Goal: Information Seeking & Learning: Check status

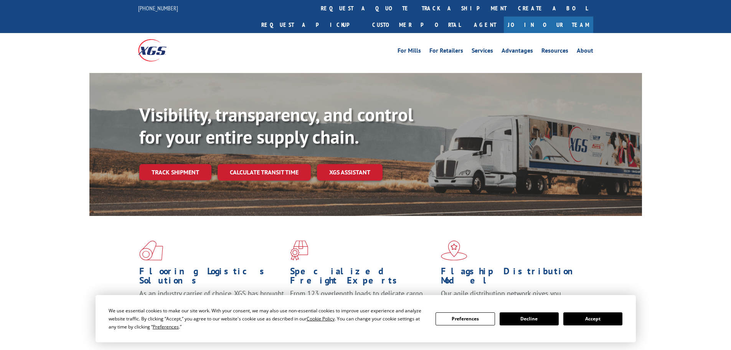
drag, startPoint x: 336, startPoint y: 9, endPoint x: 340, endPoint y: 14, distance: 6.0
click at [416, 9] on link "track a shipment" at bounding box center [464, 8] width 96 height 16
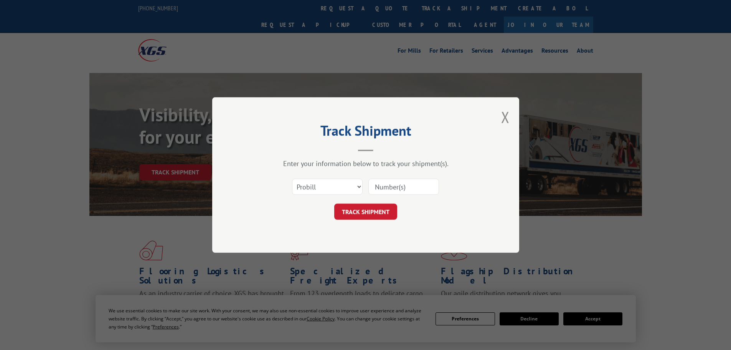
click at [394, 187] on input at bounding box center [403, 186] width 71 height 16
paste input "15340408"
type input "15340408"
click at [370, 206] on button "TRACK SHIPMENT" at bounding box center [365, 211] width 63 height 16
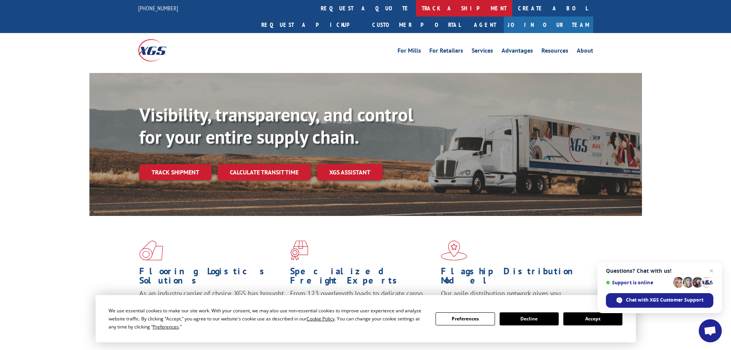
click at [416, 10] on link "track a shipment" at bounding box center [464, 8] width 96 height 16
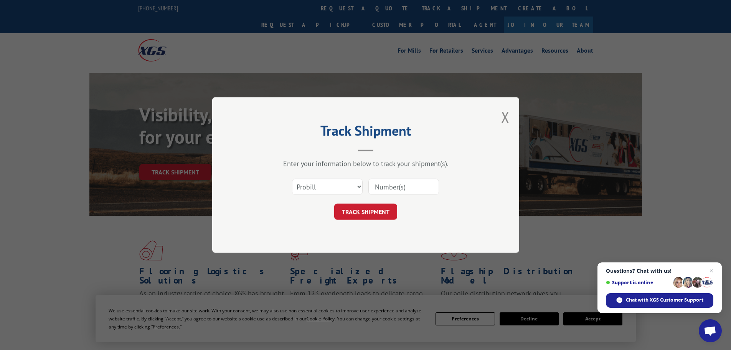
click at [383, 190] on input at bounding box center [403, 186] width 71 height 16
type input "15340408"
click button "TRACK SHIPMENT" at bounding box center [365, 211] width 63 height 16
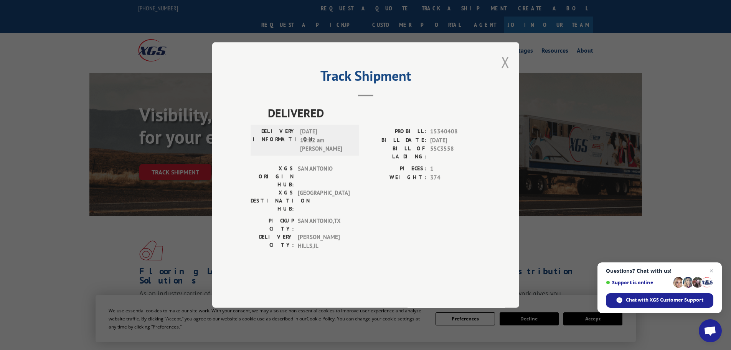
click at [506, 72] on button "Close modal" at bounding box center [505, 62] width 8 height 20
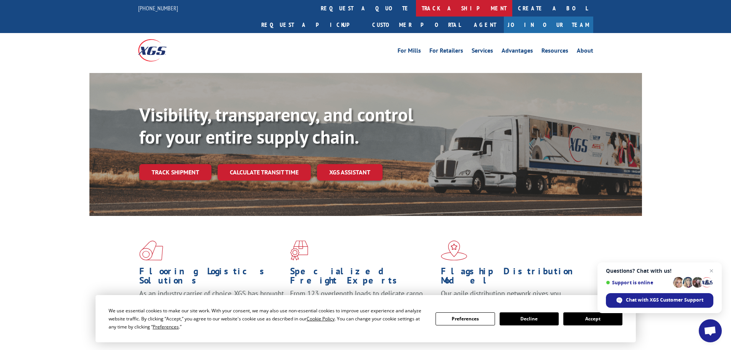
click at [416, 12] on link "track a shipment" at bounding box center [464, 8] width 96 height 16
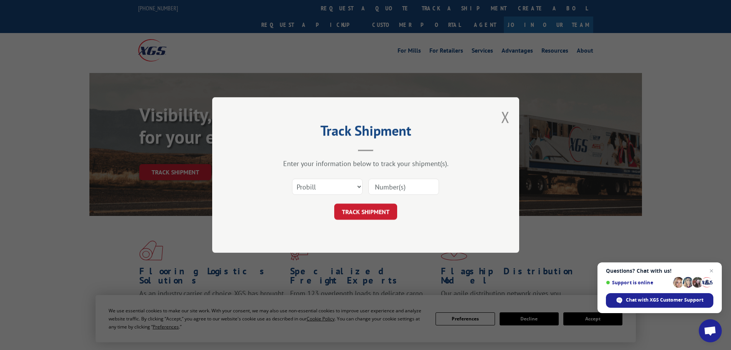
click at [388, 179] on input at bounding box center [403, 186] width 71 height 16
type input "15340410"
click button "TRACK SHIPMENT" at bounding box center [365, 211] width 63 height 16
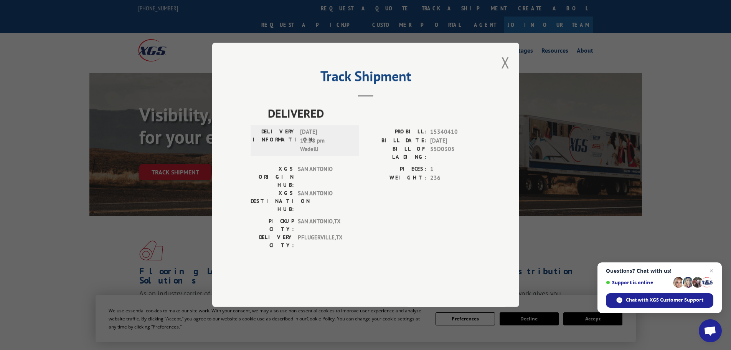
click at [434, 161] on span "55D0305" at bounding box center [455, 153] width 51 height 16
copy span "55D0305"
